Goal: Information Seeking & Learning: Learn about a topic

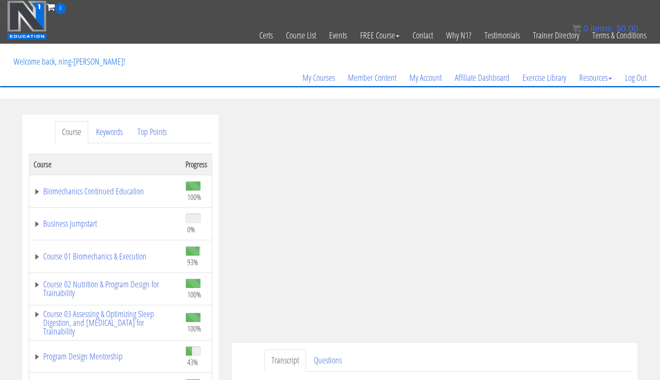
scroll to position [12, 0]
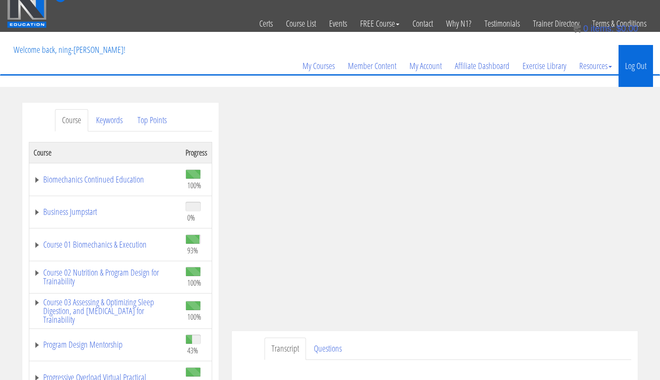
click at [639, 66] on link "Log Out" at bounding box center [635, 66] width 34 height 42
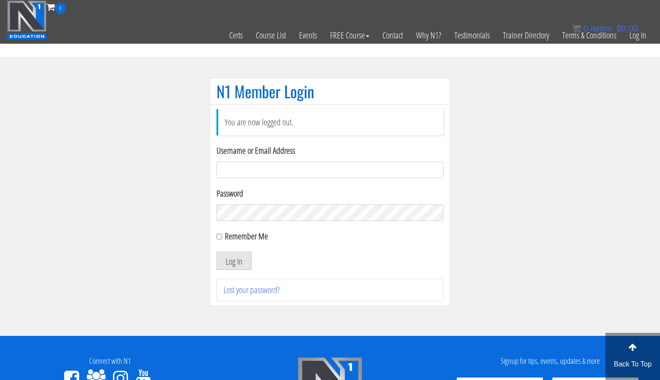
type input "gn01766500@gmail.com"
click at [234, 261] on button "Log In" at bounding box center [233, 260] width 35 height 18
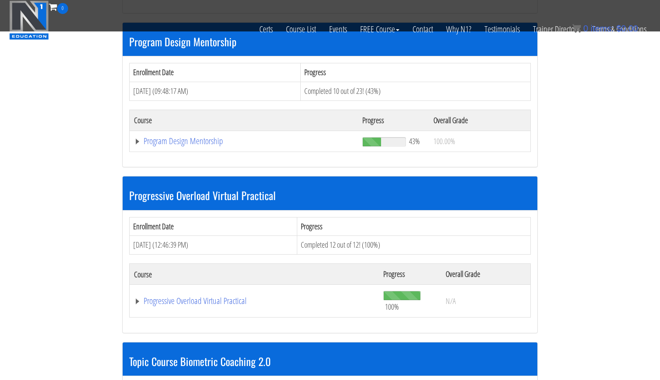
scroll to position [913, 0]
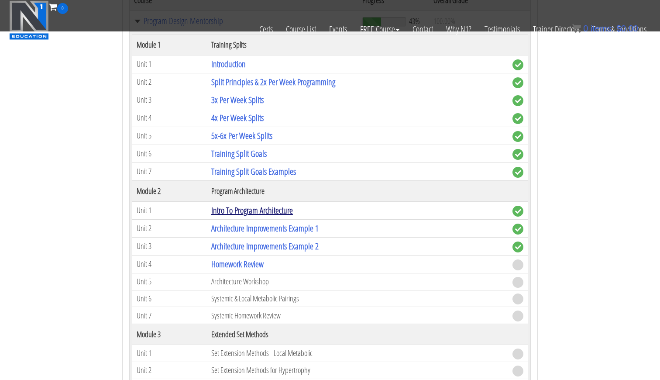
scroll to position [1036, 0]
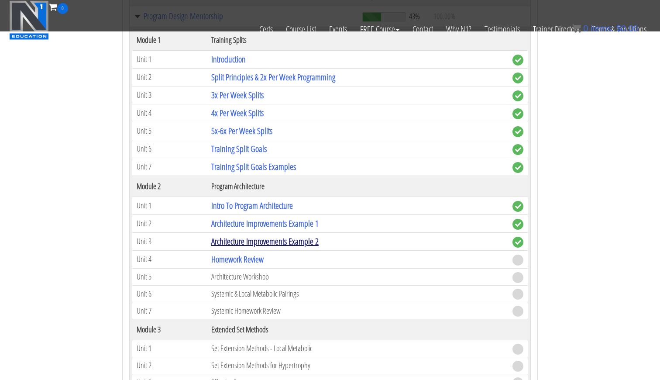
click at [287, 235] on link "Architecture Improvements Example 2" at bounding box center [264, 241] width 107 height 12
